Goal: Transaction & Acquisition: Download file/media

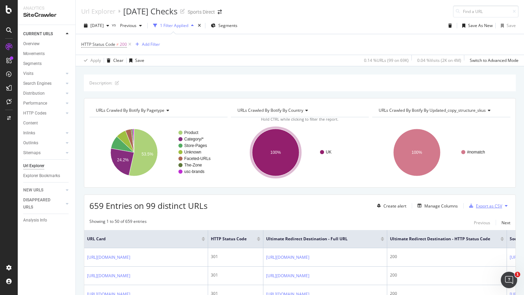
scroll to position [30, 0]
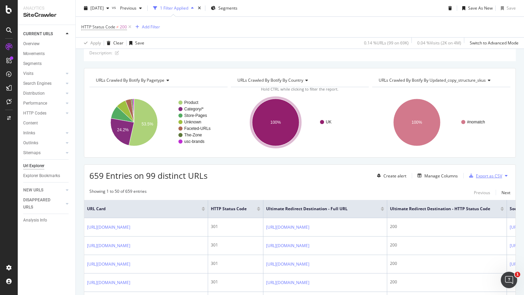
click at [481, 176] on div "Export as CSV" at bounding box center [489, 176] width 26 height 6
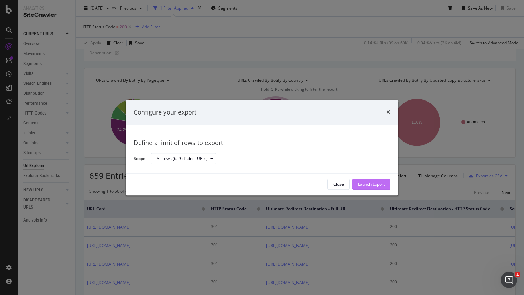
click at [369, 185] on div "Launch Export" at bounding box center [371, 184] width 27 height 6
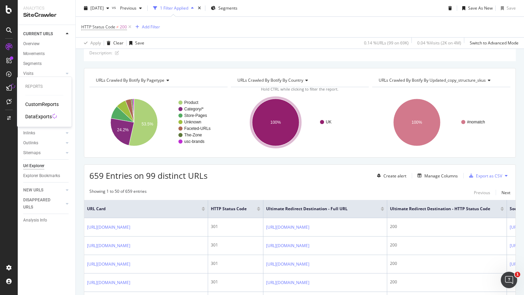
click at [43, 115] on div "DataExports" at bounding box center [38, 116] width 27 height 7
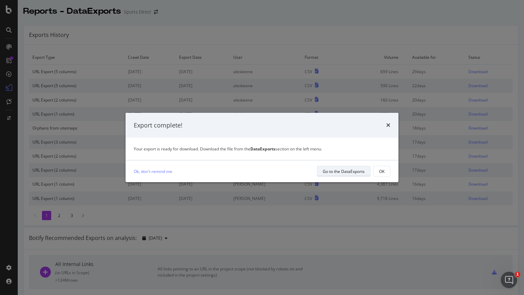
click at [326, 168] on div "Go to the DataExports" at bounding box center [344, 171] width 42 height 6
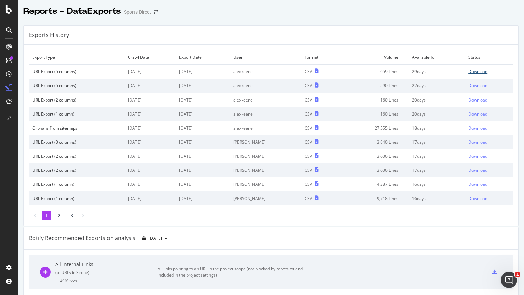
click at [469, 73] on div "Download" at bounding box center [478, 72] width 19 height 6
